Goal: Transaction & Acquisition: Obtain resource

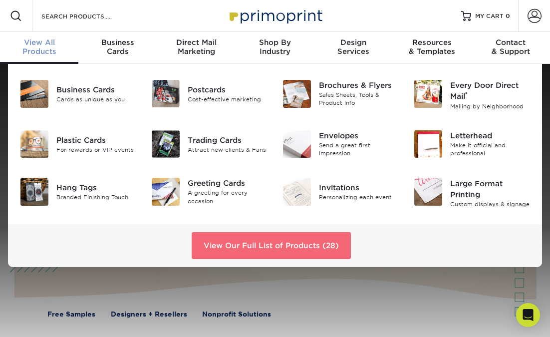
click at [303, 239] on link "View Our Full List of Products (28)" at bounding box center [271, 245] width 159 height 27
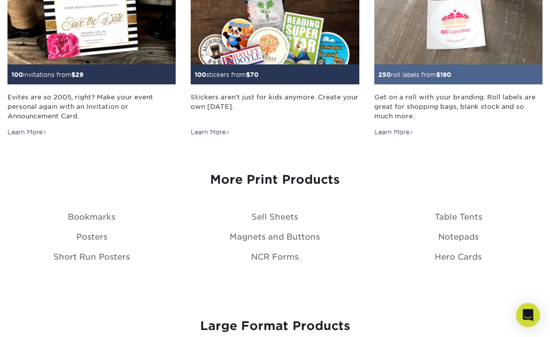
scroll to position [895, 0]
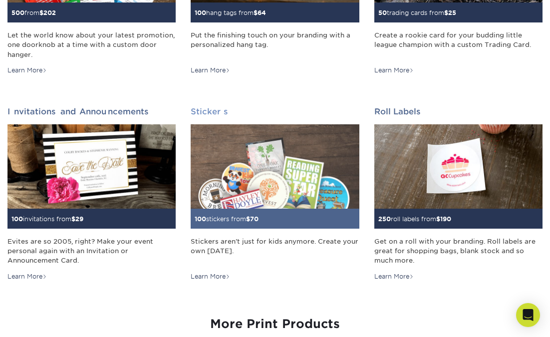
click at [272, 122] on link "Stickers 100 stickers from $ 70 Stickers aren't just for kids anymore. Create y…" at bounding box center [275, 194] width 168 height 174
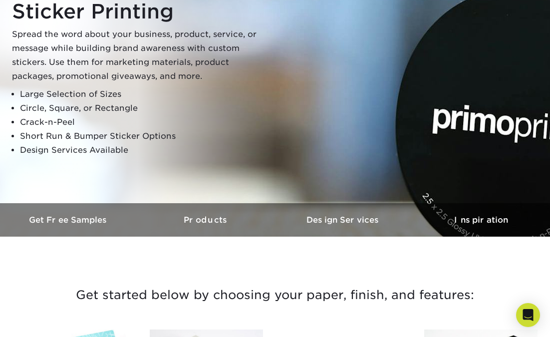
scroll to position [126, 0]
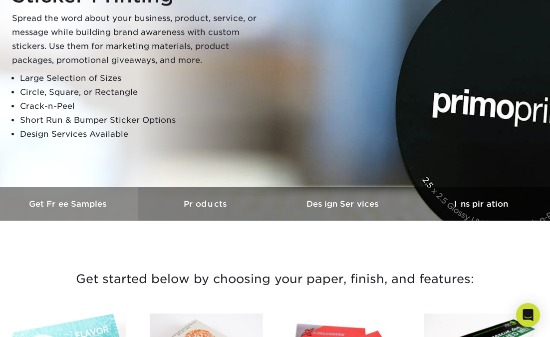
click at [110, 198] on link "Get Free Samples" at bounding box center [69, 203] width 138 height 33
